Goal: Task Accomplishment & Management: Manage account settings

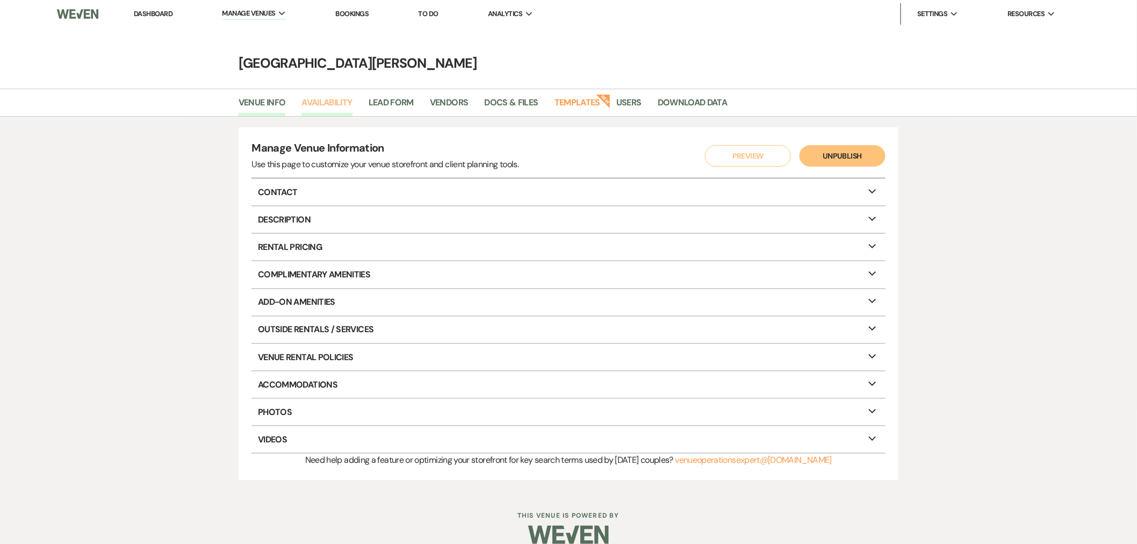
click at [335, 100] on link "Availability" at bounding box center [326, 106] width 51 height 20
select select "3"
select select "2026"
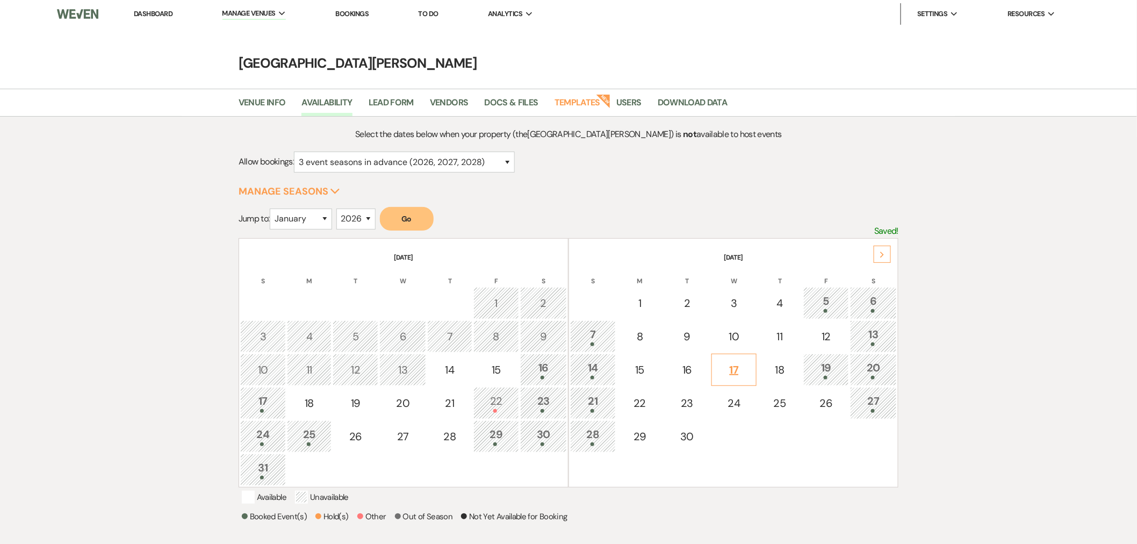
click at [735, 370] on div "17" at bounding box center [733, 370] width 33 height 16
select select "other"
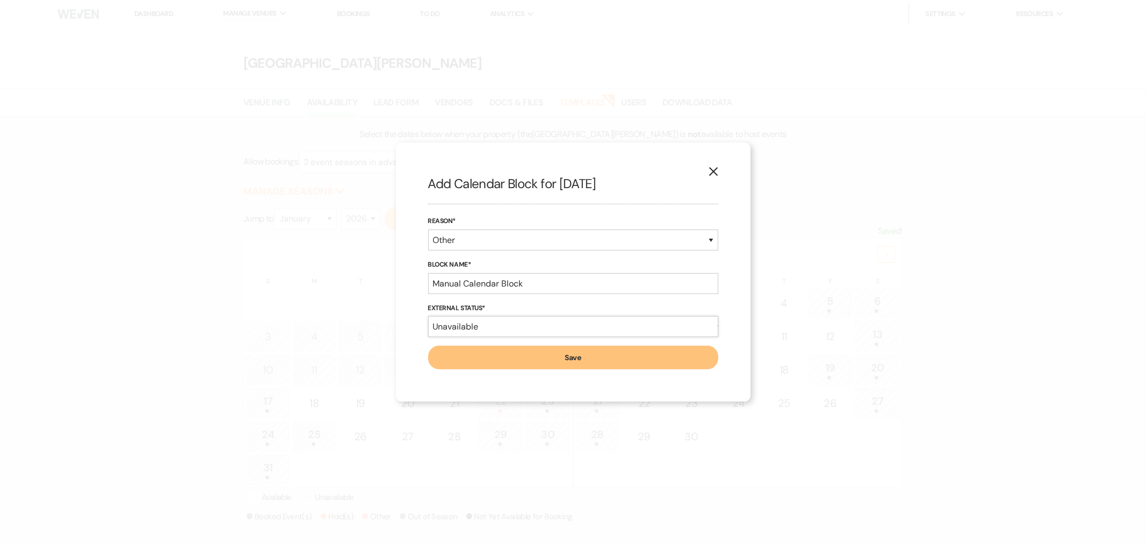
click at [504, 329] on select "Available Unavailable" at bounding box center [573, 326] width 290 height 21
select select "true"
click at [428, 316] on select "Available Unavailable" at bounding box center [573, 326] width 290 height 21
click at [486, 283] on input "Manual Calendar Block" at bounding box center [573, 283] width 290 height 21
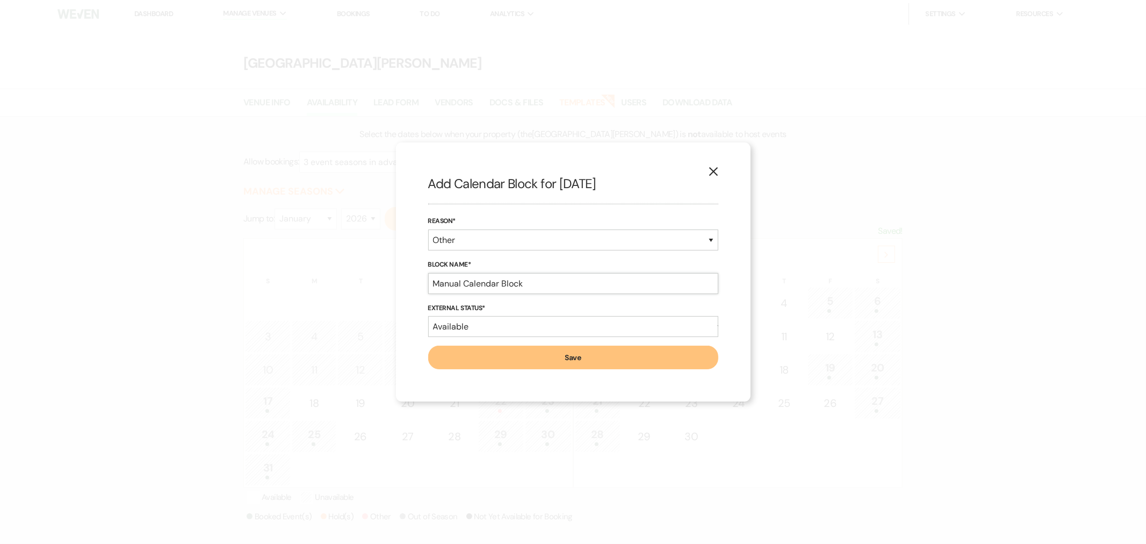
click at [486, 283] on input "Manual Calendar Block" at bounding box center [573, 283] width 290 height 21
click at [507, 283] on input "synchrony coportate event soft hold" at bounding box center [573, 283] width 290 height 21
type input "synchrony corporate event soft hold"
click at [565, 366] on button "Save" at bounding box center [573, 357] width 290 height 24
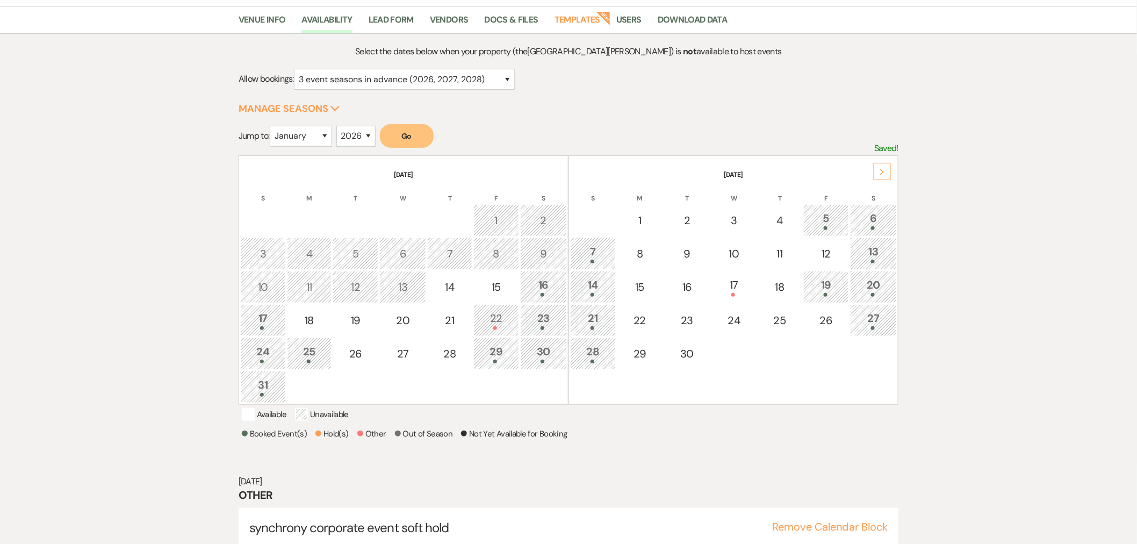
scroll to position [120, 0]
